Goal: Task Accomplishment & Management: Use online tool/utility

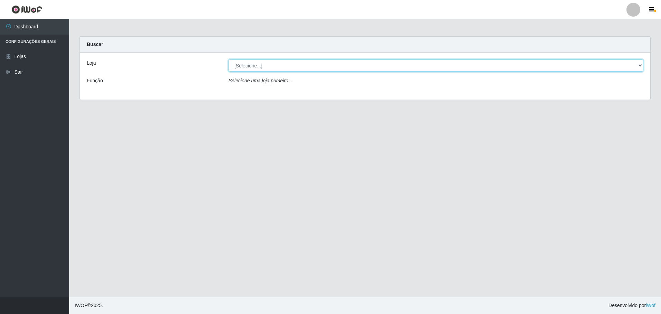
click at [253, 66] on select "[Selecione...] Extrabom - Loja 57 Anchieta" at bounding box center [436, 65] width 415 height 12
select select "470"
click at [229, 59] on select "[Selecione...] Extrabom - Loja 57 Anchieta" at bounding box center [436, 65] width 415 height 12
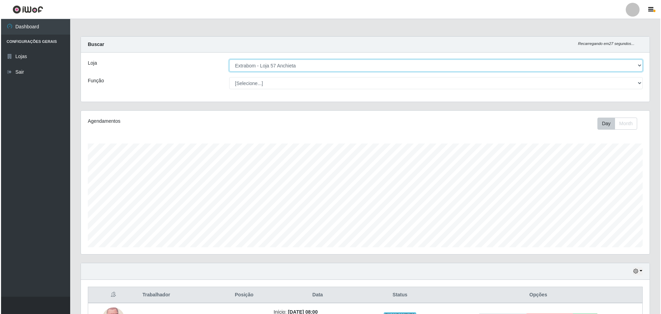
scroll to position [138, 0]
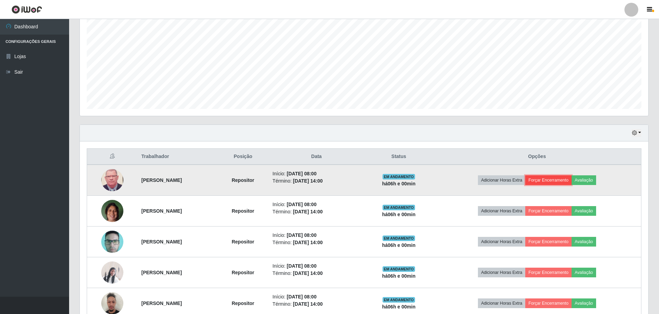
click at [566, 179] on button "Forçar Encerramento" at bounding box center [549, 180] width 46 height 10
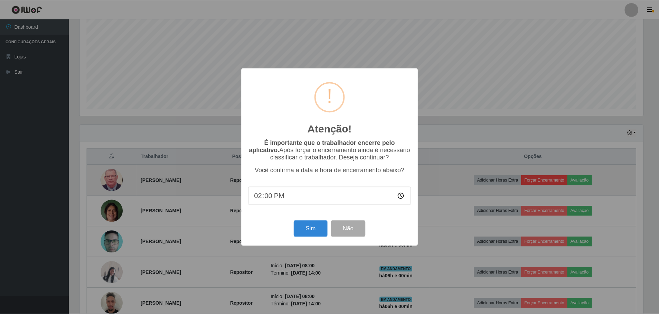
scroll to position [143, 565]
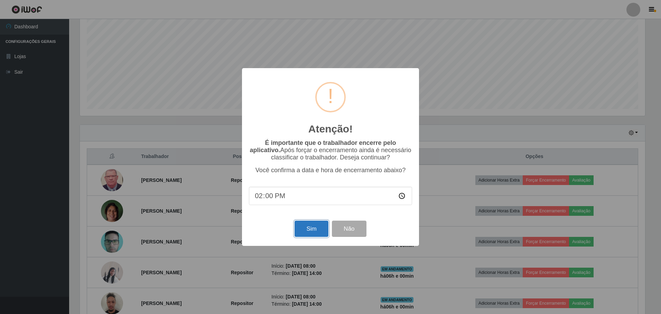
click at [316, 233] on button "Sim" at bounding box center [312, 229] width 34 height 16
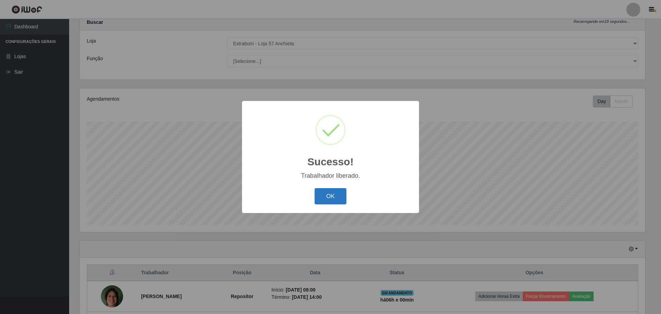
click at [334, 203] on button "OK" at bounding box center [331, 196] width 32 height 16
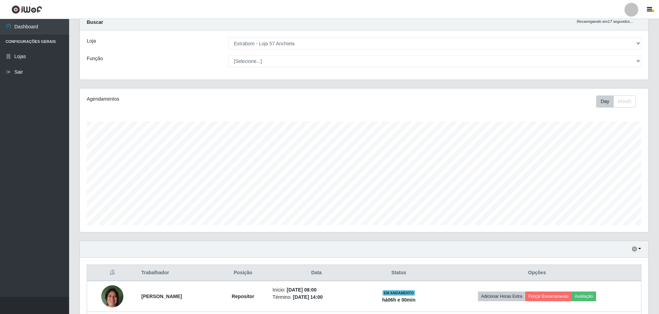
scroll to position [145, 0]
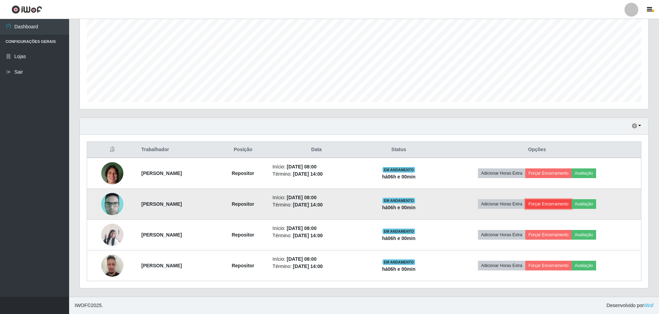
click at [559, 202] on button "Forçar Encerramento" at bounding box center [549, 204] width 46 height 10
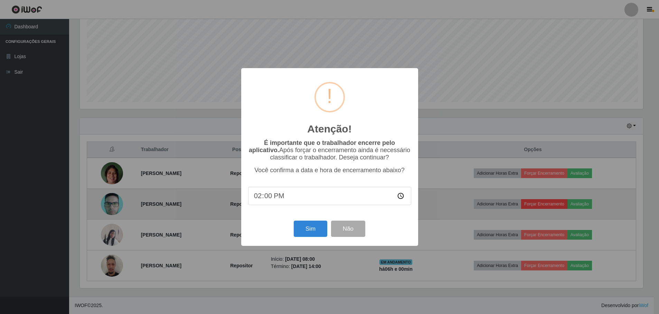
scroll to position [143, 565]
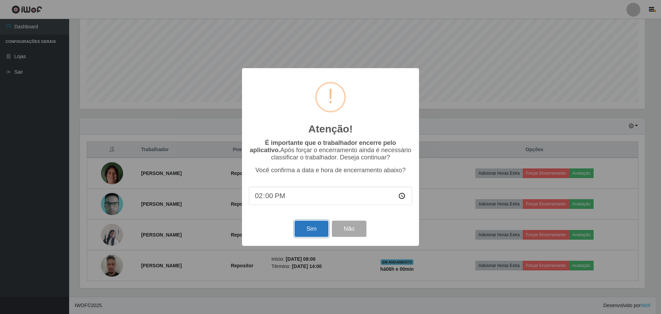
click at [306, 234] on button "Sim" at bounding box center [312, 229] width 34 height 16
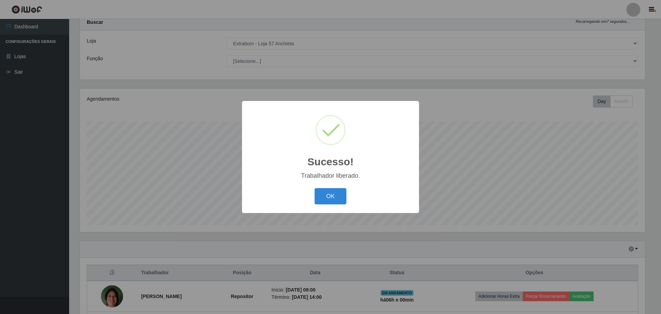
click at [315, 188] on button "OK" at bounding box center [331, 196] width 32 height 16
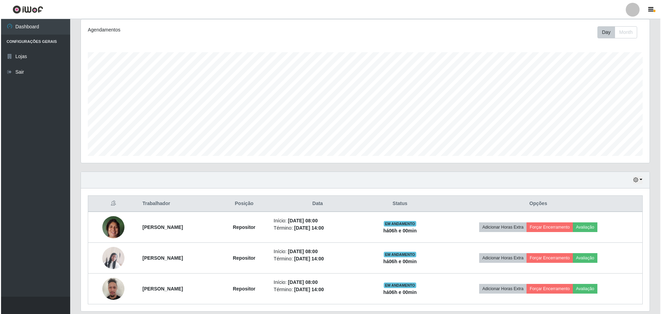
scroll to position [114, 0]
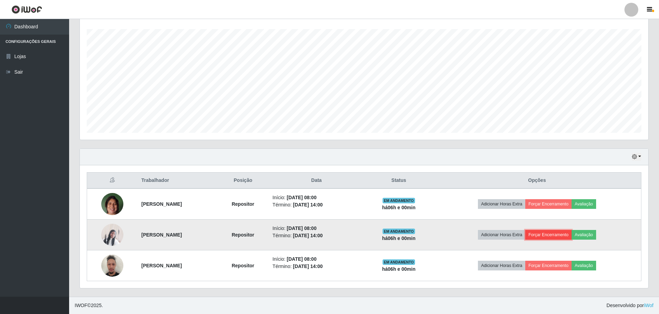
click at [559, 235] on button "Forçar Encerramento" at bounding box center [549, 235] width 46 height 10
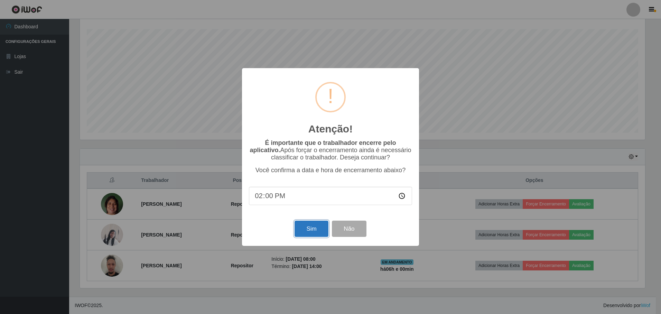
click at [301, 232] on button "Sim" at bounding box center [312, 229] width 34 height 16
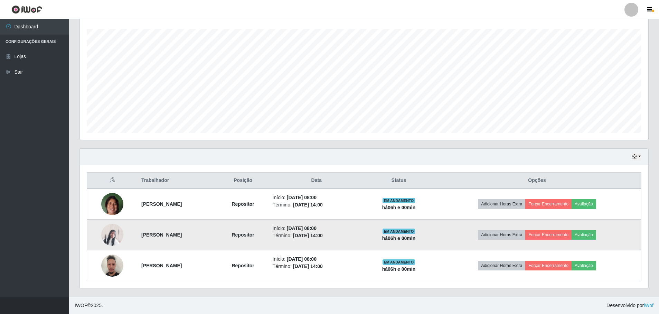
scroll to position [0, 0]
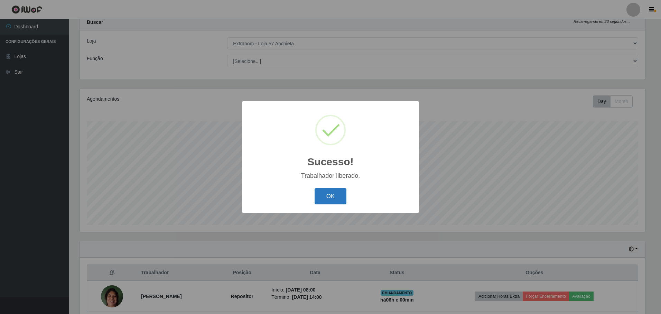
click at [323, 196] on button "OK" at bounding box center [331, 196] width 32 height 16
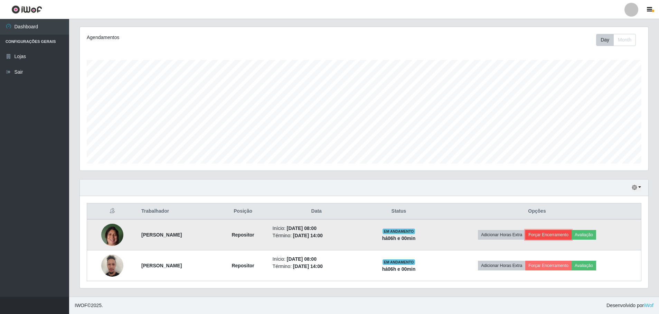
click at [563, 236] on button "Forçar Encerramento" at bounding box center [549, 235] width 46 height 10
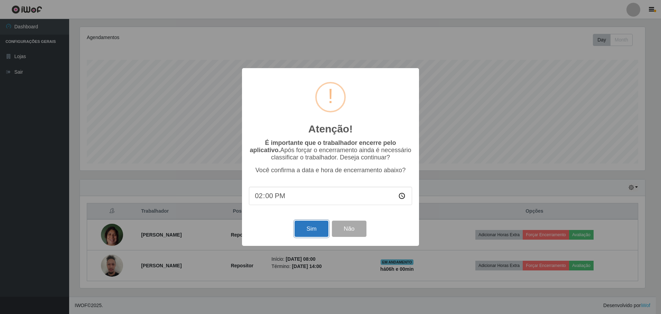
click at [310, 228] on button "Sim" at bounding box center [312, 229] width 34 height 16
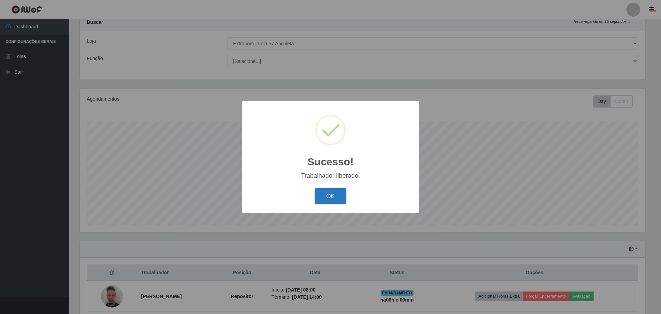
click at [334, 197] on button "OK" at bounding box center [331, 196] width 32 height 16
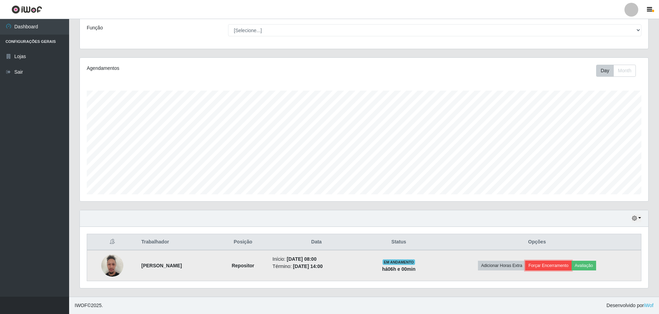
click at [572, 266] on button "Forçar Encerramento" at bounding box center [549, 266] width 46 height 10
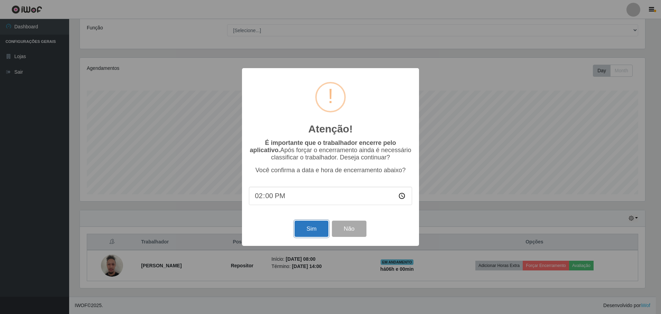
click at [309, 224] on button "Sim" at bounding box center [312, 229] width 34 height 16
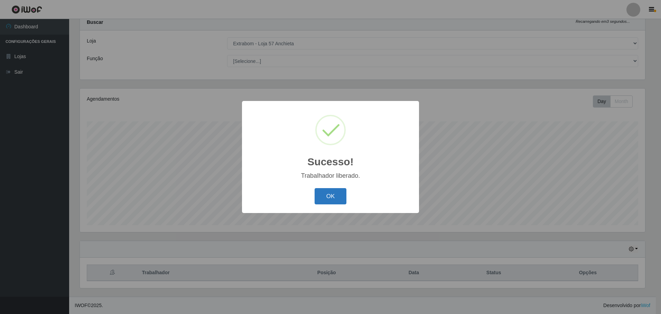
click at [317, 197] on button "OK" at bounding box center [331, 196] width 32 height 16
